Goal: Use online tool/utility: Utilize a website feature to perform a specific function

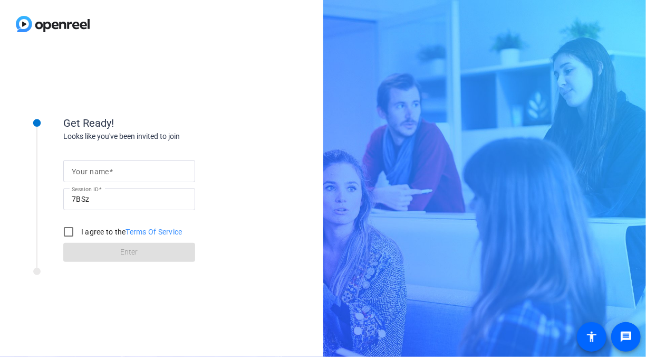
click at [105, 171] on mat-label "Your name" at bounding box center [90, 171] width 37 height 8
click at [105, 171] on input "Your name" at bounding box center [129, 171] width 115 height 13
click at [88, 170] on input "[PERSON_NAME]" at bounding box center [129, 171] width 115 height 13
type input "JohnKravitz"
click at [70, 235] on input "I agree to the Terms Of Service" at bounding box center [68, 231] width 21 height 21
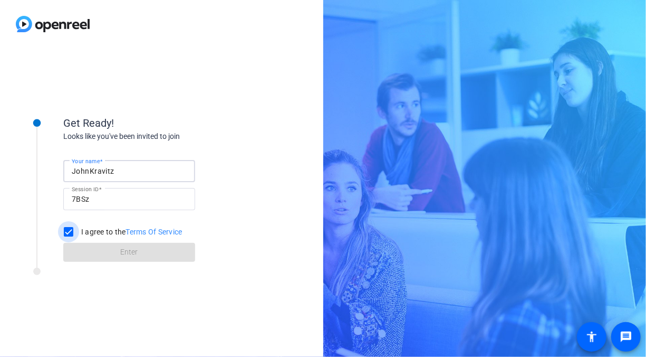
checkbox input "true"
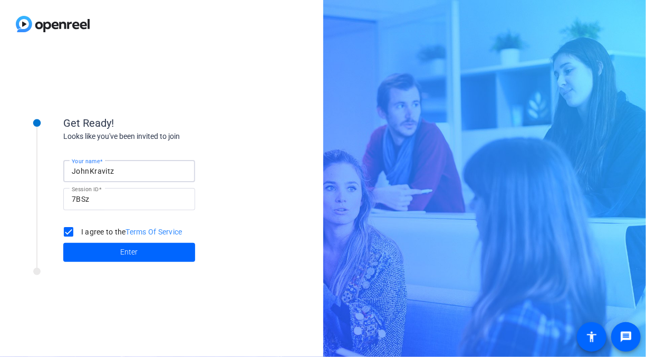
click at [89, 168] on input "JohnKravitz" at bounding box center [129, 171] width 115 height 13
type input "[PERSON_NAME]"
click at [130, 257] on span "Enter" at bounding box center [129, 251] width 17 height 11
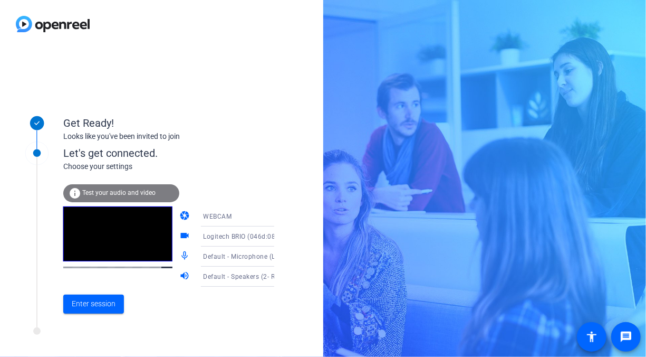
click at [130, 196] on span "Test your audio and video" at bounding box center [118, 192] width 73 height 7
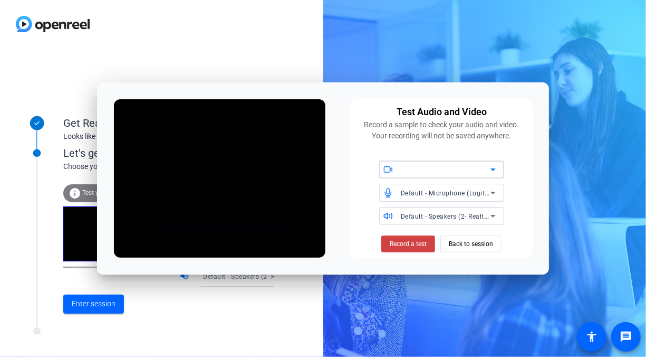
click at [495, 171] on icon at bounding box center [493, 169] width 13 height 13
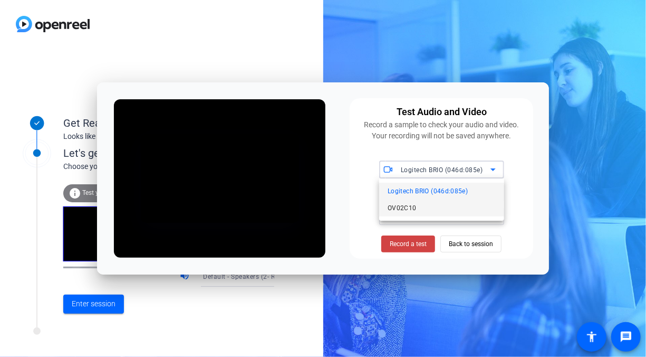
click at [414, 209] on span "OV02C10" at bounding box center [402, 207] width 29 height 13
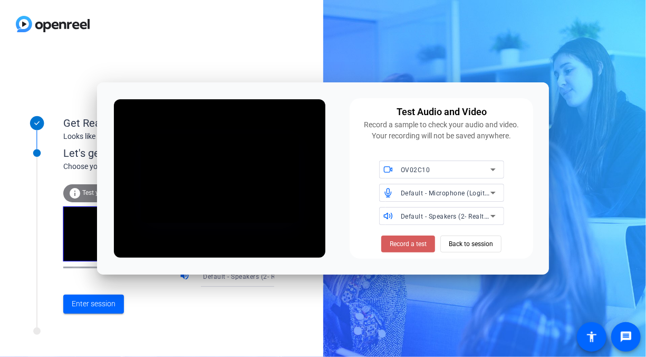
click at [411, 245] on span "Record a test" at bounding box center [408, 243] width 37 height 9
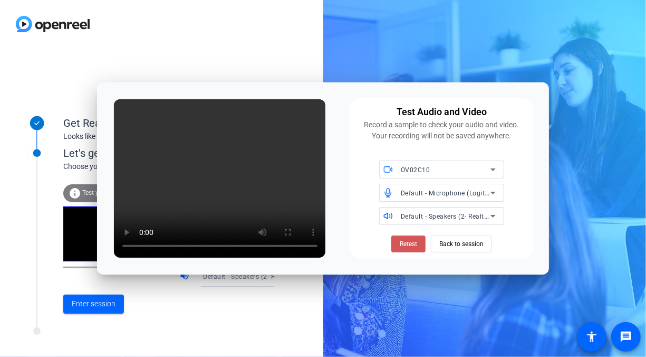
click at [400, 243] on span "Retest" at bounding box center [408, 243] width 17 height 9
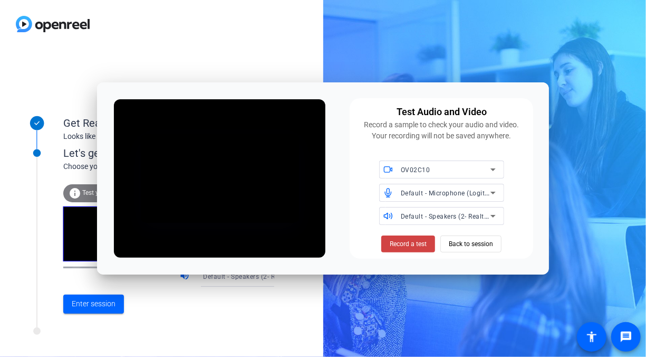
click at [194, 313] on div "Enter session" at bounding box center [179, 303] width 233 height 35
click at [468, 245] on span "Back to session" at bounding box center [471, 244] width 44 height 20
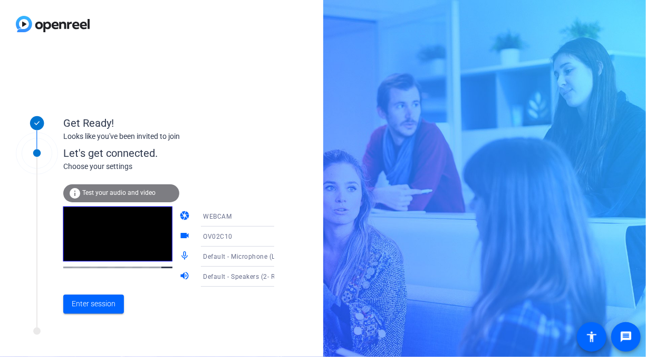
click at [106, 189] on span "Test your audio and video" at bounding box center [118, 192] width 73 height 7
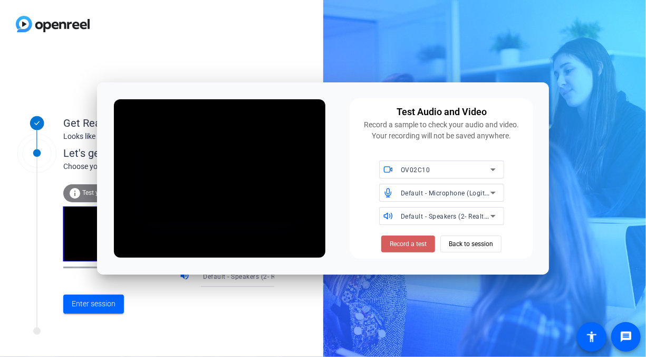
click at [406, 244] on span "Record a test" at bounding box center [408, 243] width 37 height 9
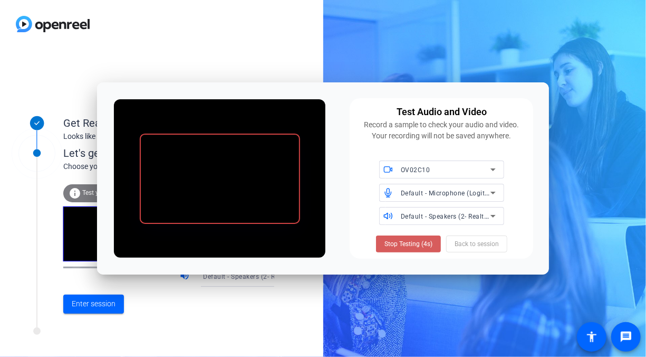
click at [390, 244] on span "Stop Testing (4s)" at bounding box center [408, 243] width 48 height 9
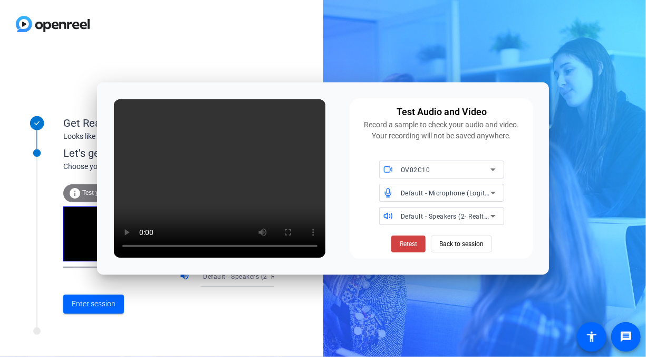
click at [518, 242] on div "Retest Back to session" at bounding box center [441, 242] width 171 height 19
